Goal: Task Accomplishment & Management: Use online tool/utility

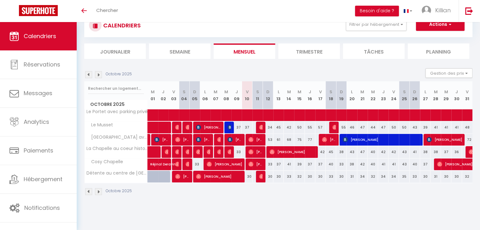
scroll to position [22, 0]
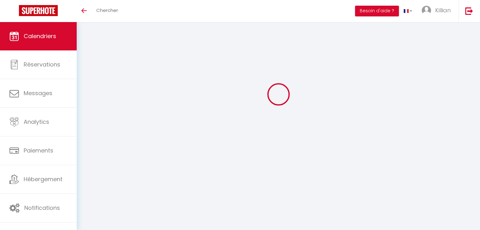
scroll to position [22, 0]
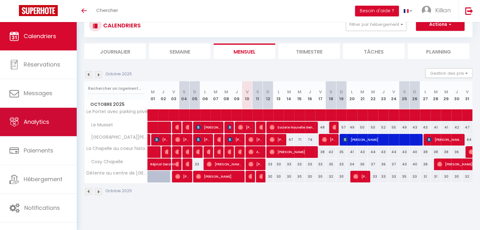
click at [44, 116] on link "Analytics" at bounding box center [38, 122] width 77 height 28
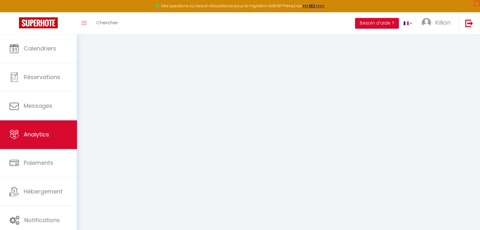
select select "2025"
select select "10"
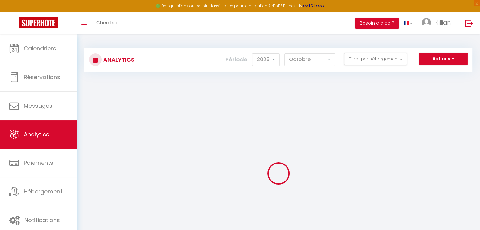
checkbox input "false"
checkbox privé "false"
checkbox Musset "false"
checkbox parking "false"
checkbox Laval "false"
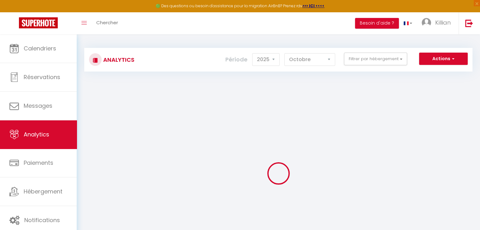
checkbox Chapelle "false"
checkbox Laval "false"
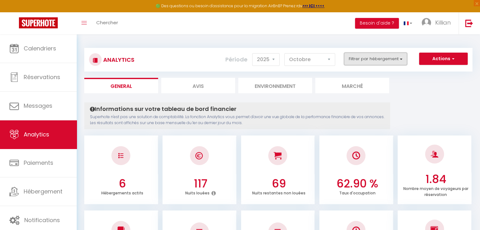
click at [364, 65] on button "Filtrer par hébergement" at bounding box center [375, 59] width 63 height 13
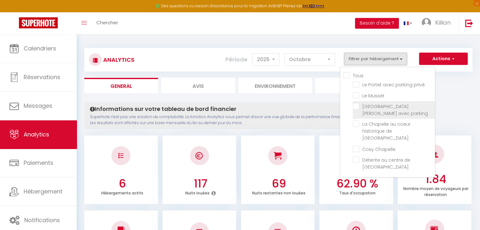
click at [356, 105] on parking "checkbox" at bounding box center [394, 106] width 82 height 6
checkbox parking "true"
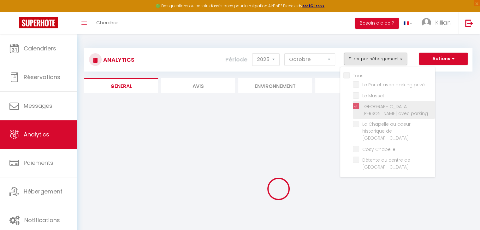
checkbox privé "false"
checkbox Musset "false"
checkbox Laval "false"
checkbox Chapelle "false"
checkbox Laval "false"
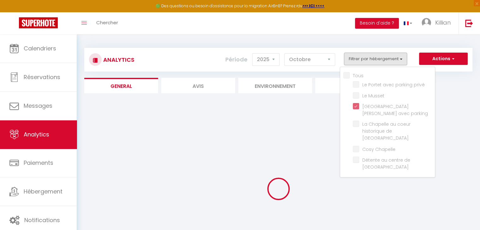
checkbox privé "false"
checkbox Musset "false"
checkbox Laval "false"
checkbox Chapelle "false"
checkbox Laval "false"
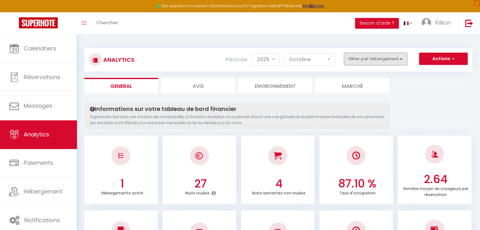
click at [371, 54] on button "Filtrer par hébergement" at bounding box center [375, 59] width 63 height 13
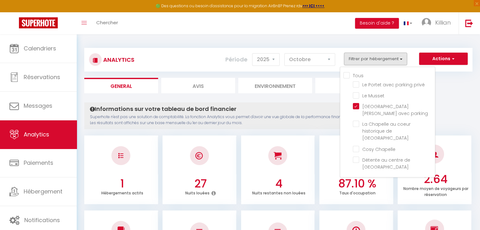
click at [360, 75] on input "Tous" at bounding box center [388, 75] width 91 height 6
checkbox input "true"
checkbox privé "true"
checkbox Musset "true"
checkbox Laval "true"
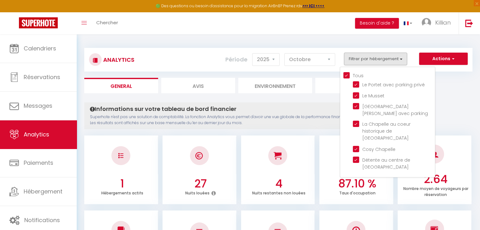
checkbox Chapelle "true"
checkbox Laval "true"
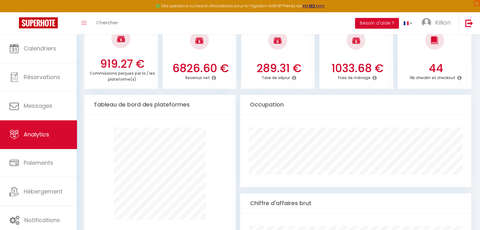
scroll to position [271, 0]
